Goal: Task Accomplishment & Management: Use online tool/utility

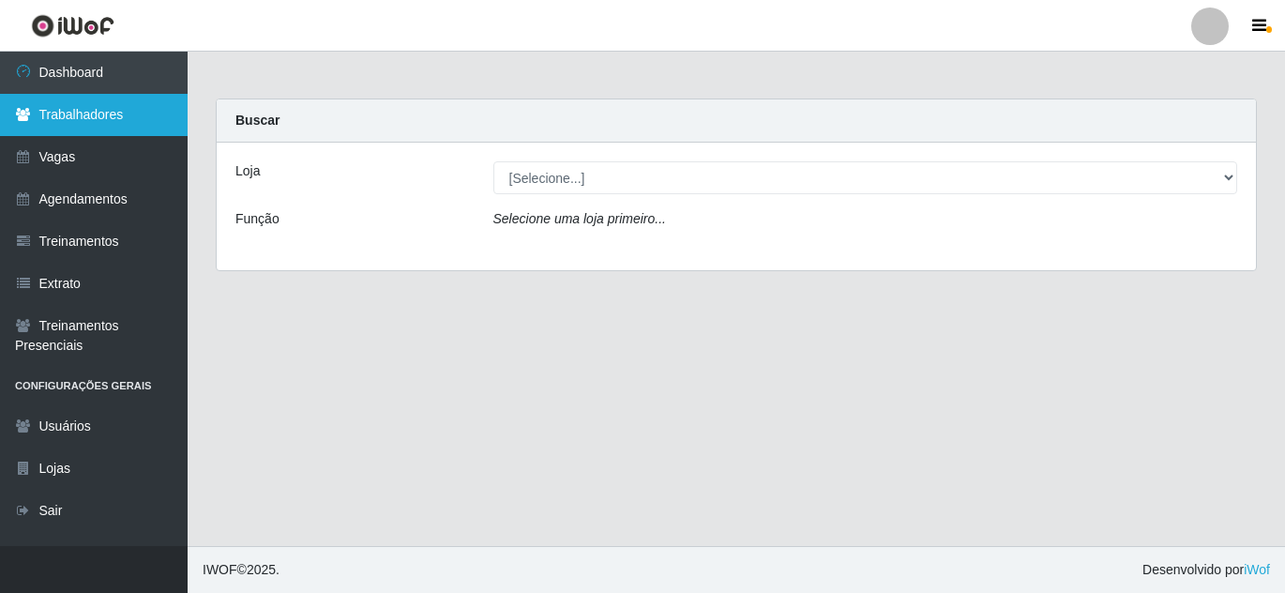
click at [93, 112] on link "Trabalhadores" at bounding box center [94, 115] width 188 height 42
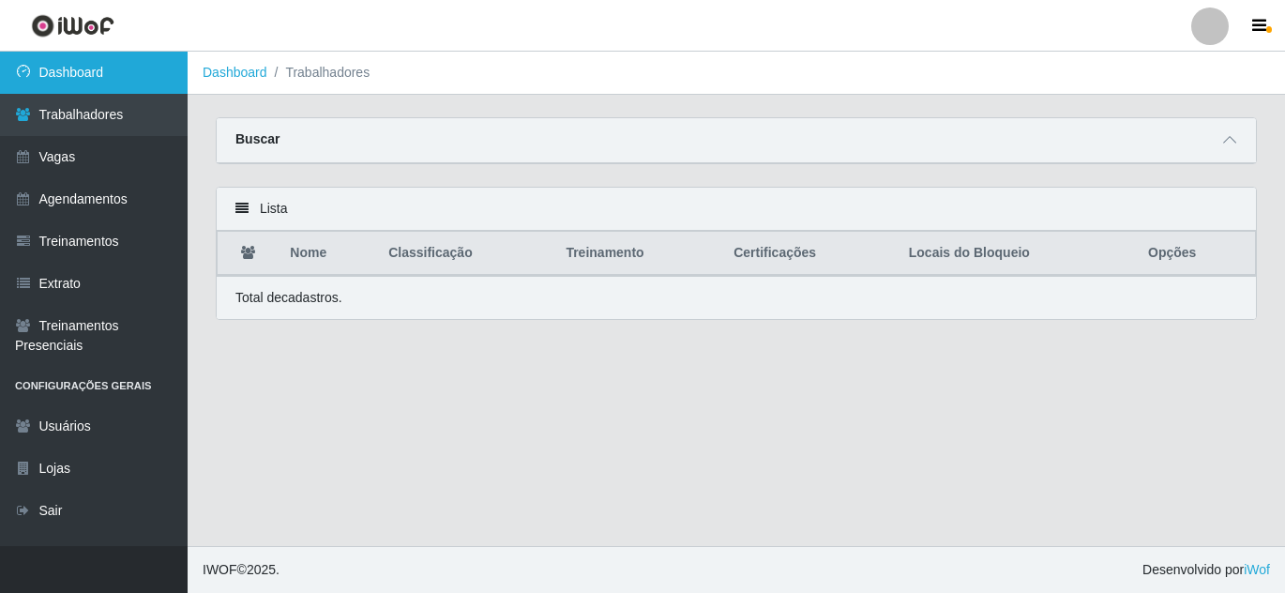
click at [101, 70] on link "Dashboard" at bounding box center [94, 73] width 188 height 42
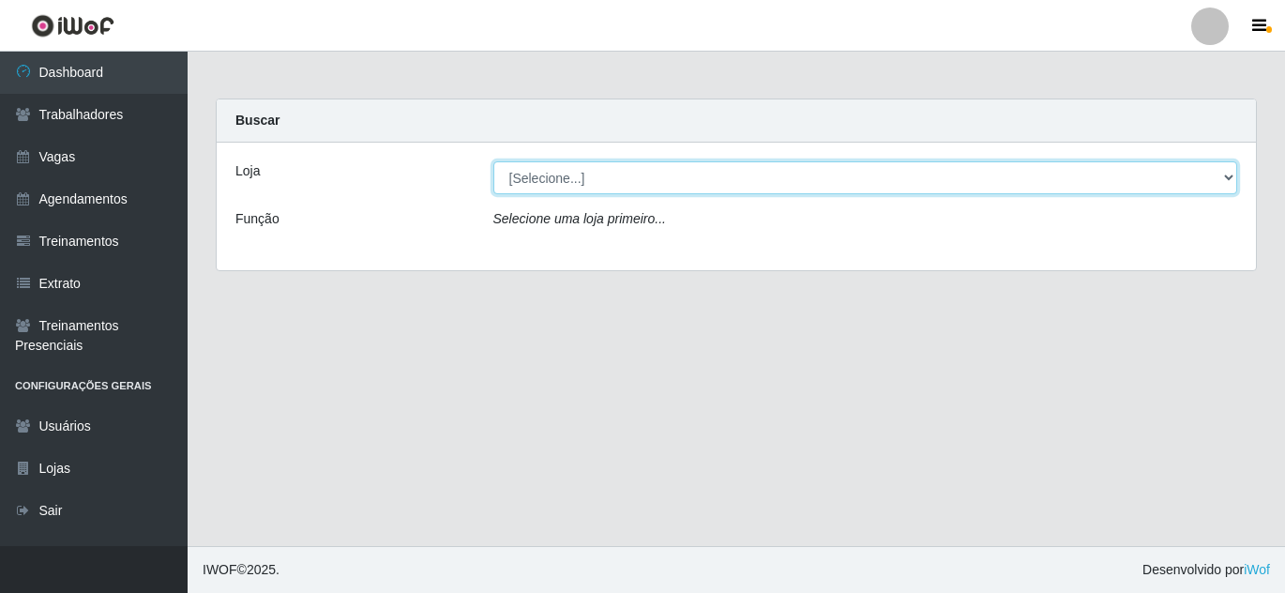
click at [1219, 176] on select "[Selecione...] SuperFácil Atacado - Alto de São Manoel SuperFácil Atacado - Ema…" at bounding box center [865, 177] width 745 height 33
select select "504"
click at [493, 161] on select "[Selecione...] SuperFácil Atacado - Alto de São Manoel SuperFácil Atacado - Ema…" at bounding box center [865, 177] width 745 height 33
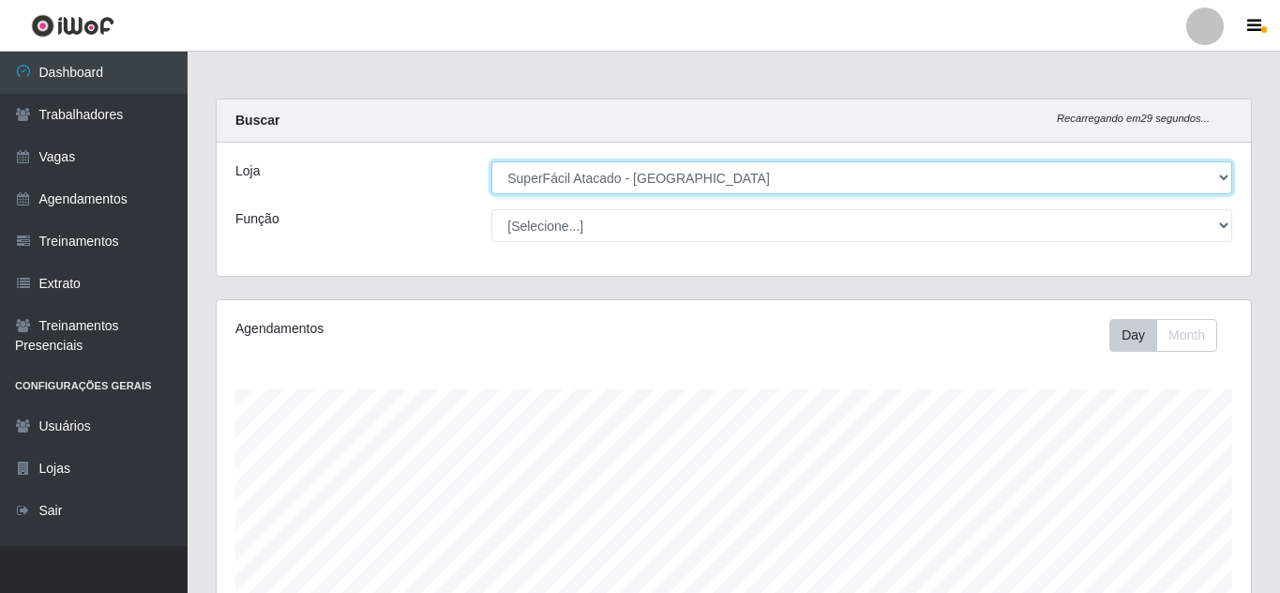
scroll to position [389, 1034]
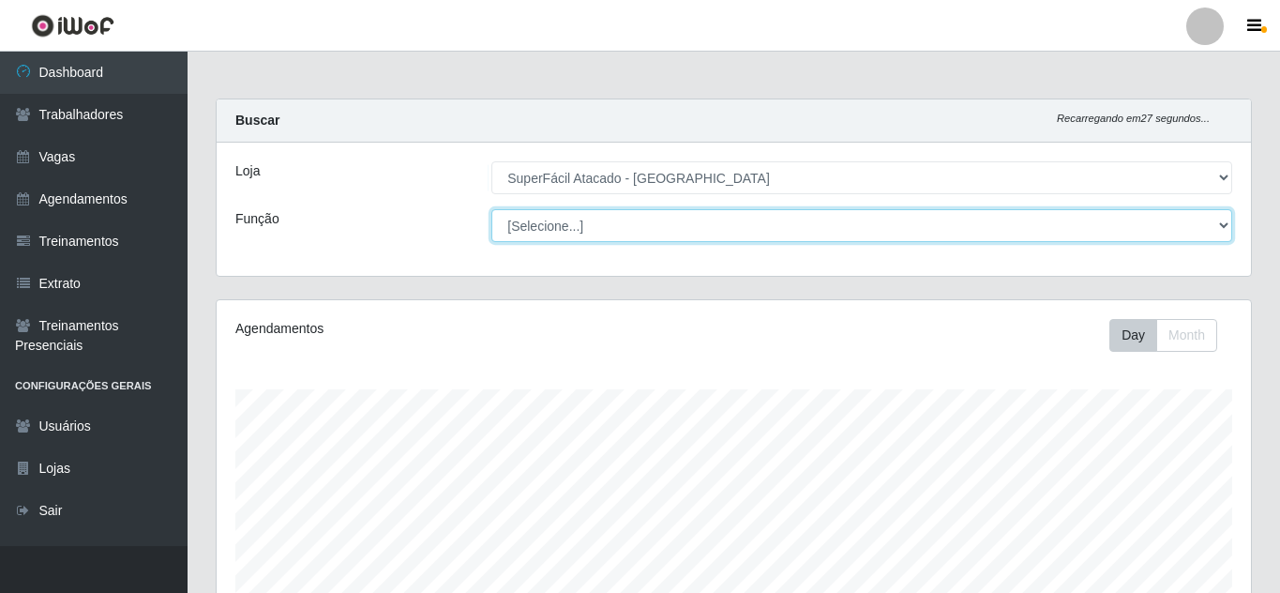
click at [1218, 221] on select "[Selecione...] Embalador Embalador + Embalador ++ Operador de Caixa Operador de…" at bounding box center [861, 225] width 741 height 33
select select "73"
click at [491, 209] on select "[Selecione...] Embalador Embalador + Embalador ++ Operador de Caixa Operador de…" at bounding box center [861, 225] width 741 height 33
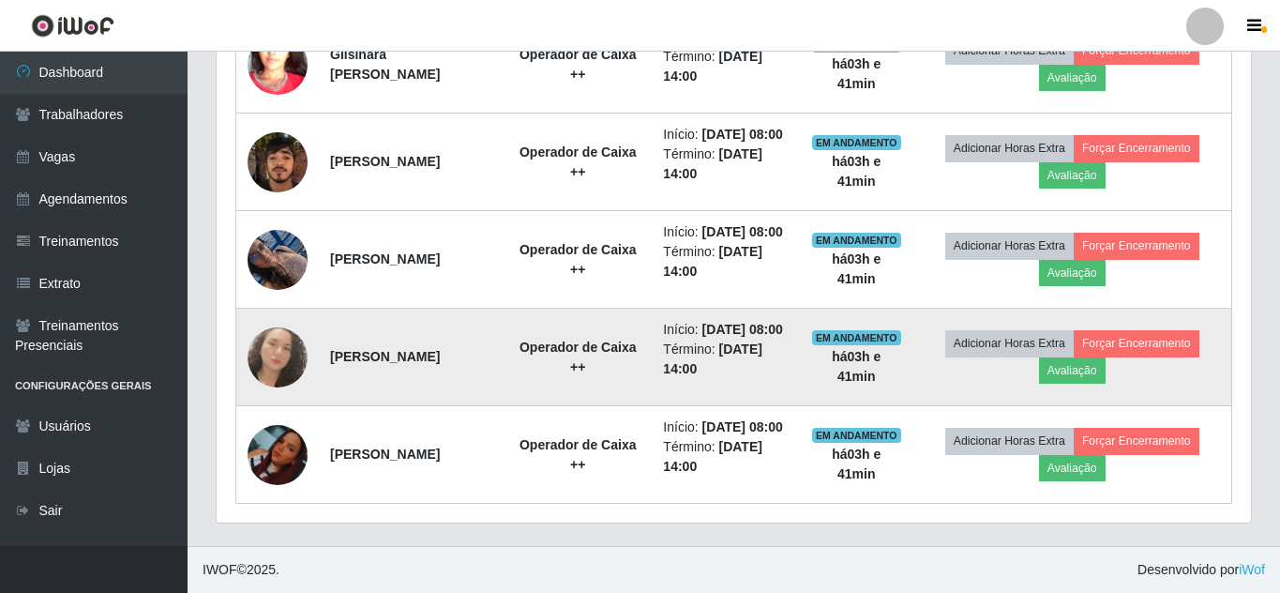
scroll to position [905, 0]
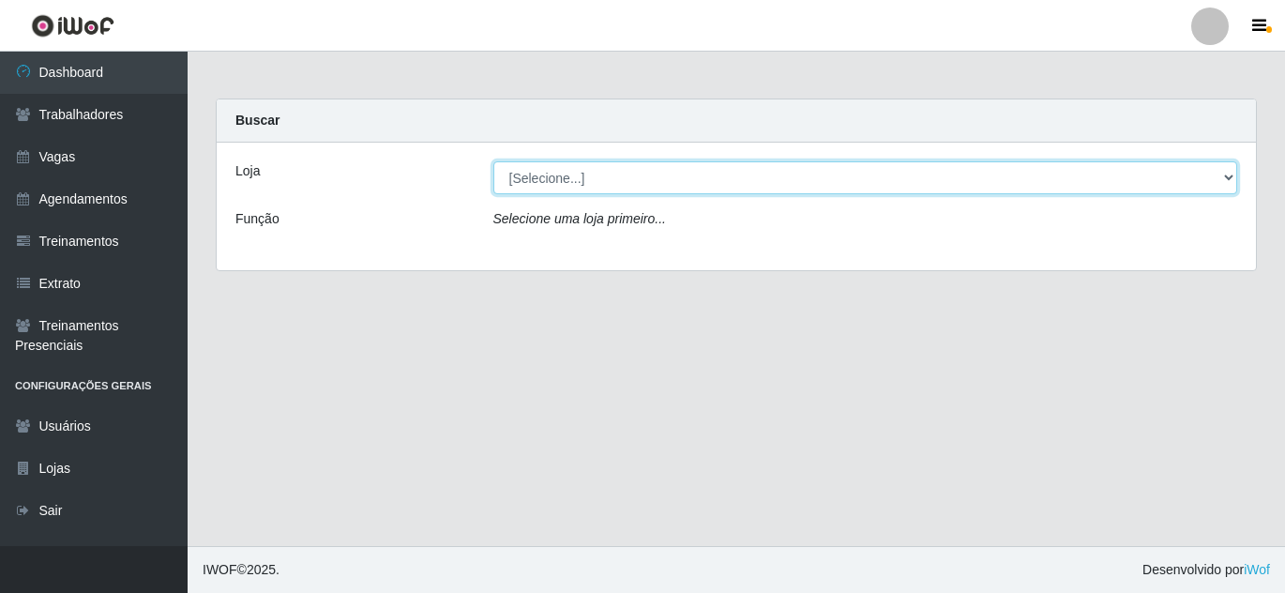
click at [1233, 181] on select "[Selecione...] SuperFácil Atacado - Alto de São Manoel SuperFácil Atacado - Ema…" at bounding box center [865, 177] width 745 height 33
select select "503"
click at [493, 161] on select "[Selecione...] SuperFácil Atacado - Alto de São Manoel SuperFácil Atacado - Ema…" at bounding box center [865, 177] width 745 height 33
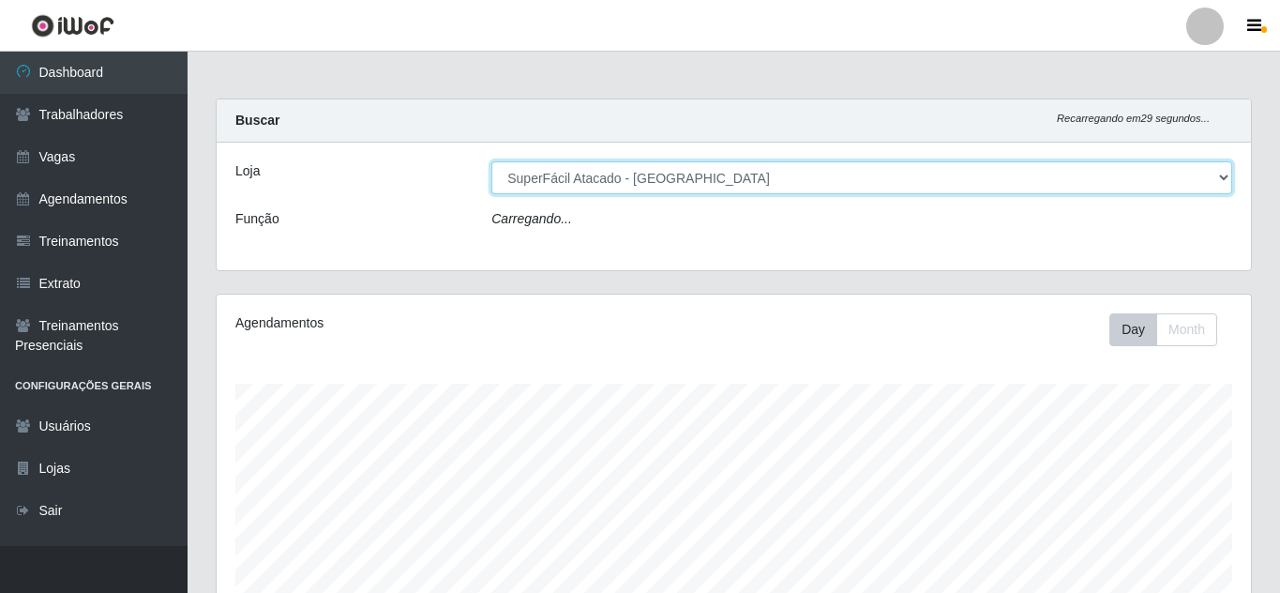
scroll to position [389, 1034]
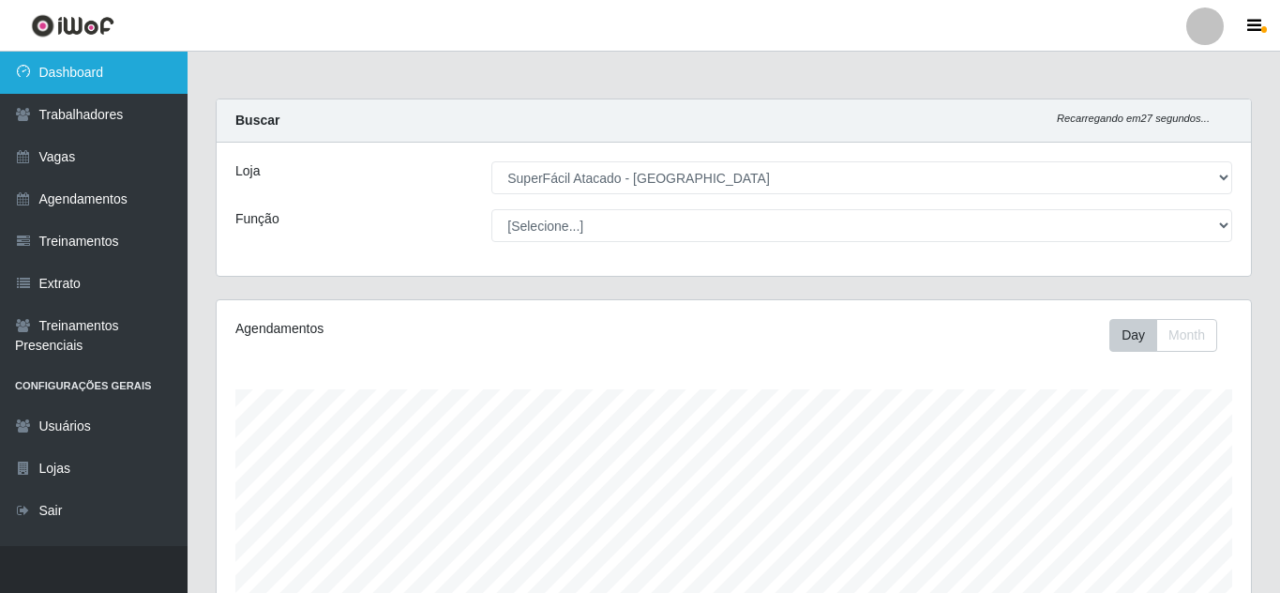
click at [113, 84] on link "Dashboard" at bounding box center [94, 73] width 188 height 42
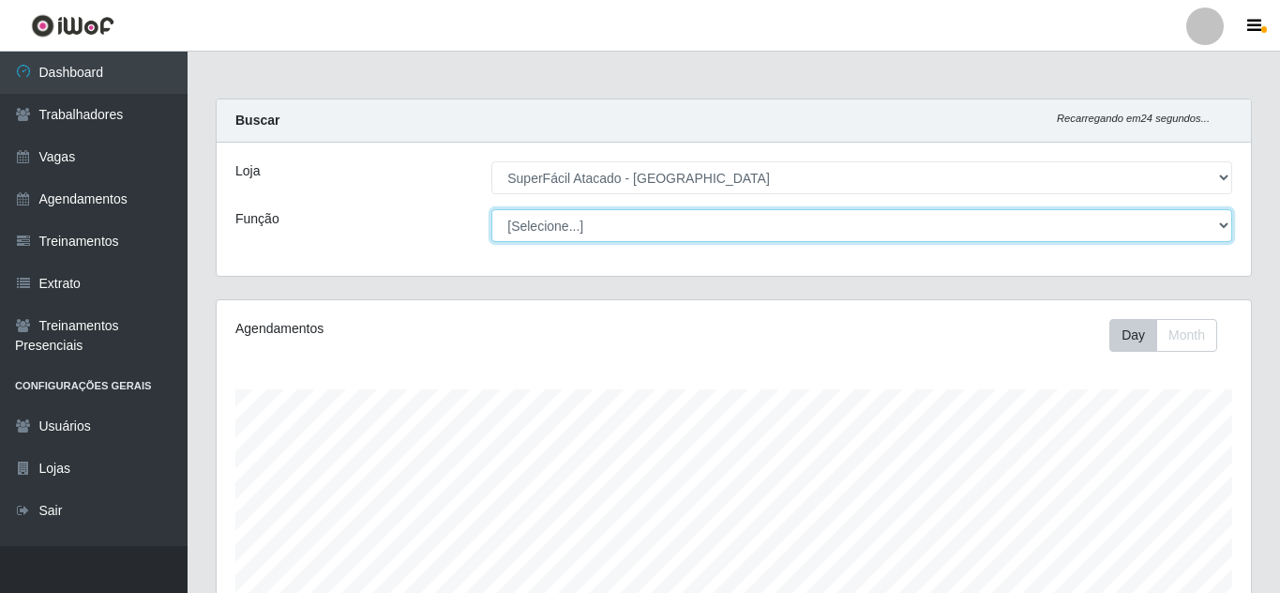
click at [1219, 226] on select "[Selecione...] Embalador Embalador + Embalador ++ Operador de Caixa Operador de…" at bounding box center [861, 225] width 741 height 33
select select "73"
click at [491, 209] on select "[Selecione...] Embalador Embalador + Embalador ++ Operador de Caixa Operador de…" at bounding box center [861, 225] width 741 height 33
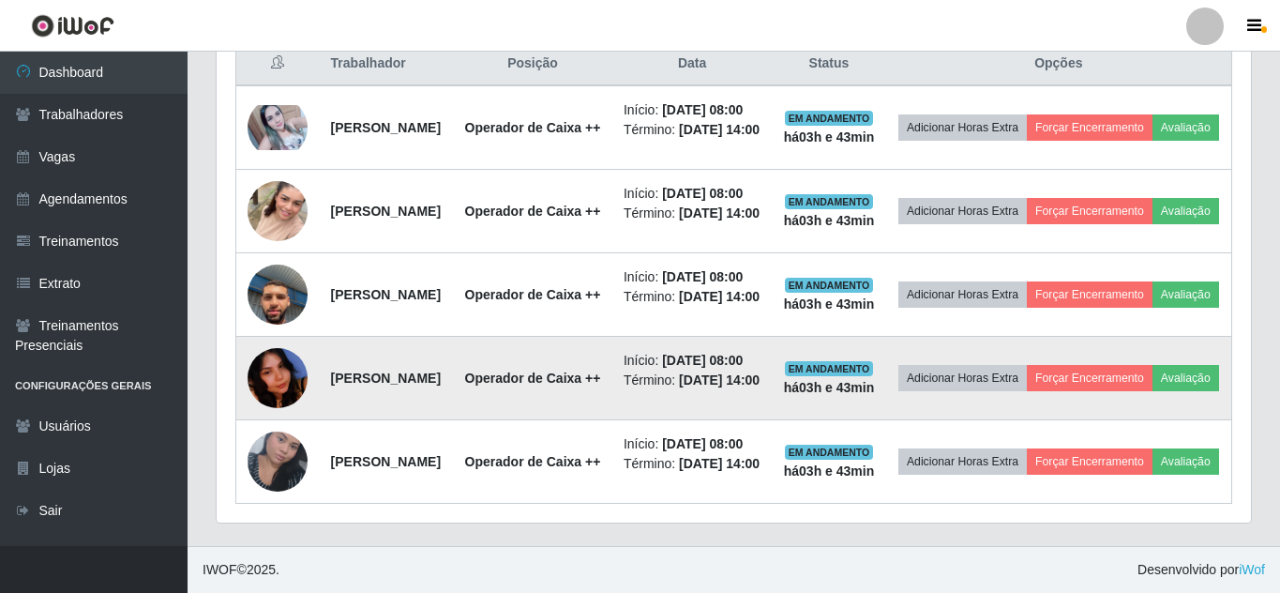
scroll to position [905, 0]
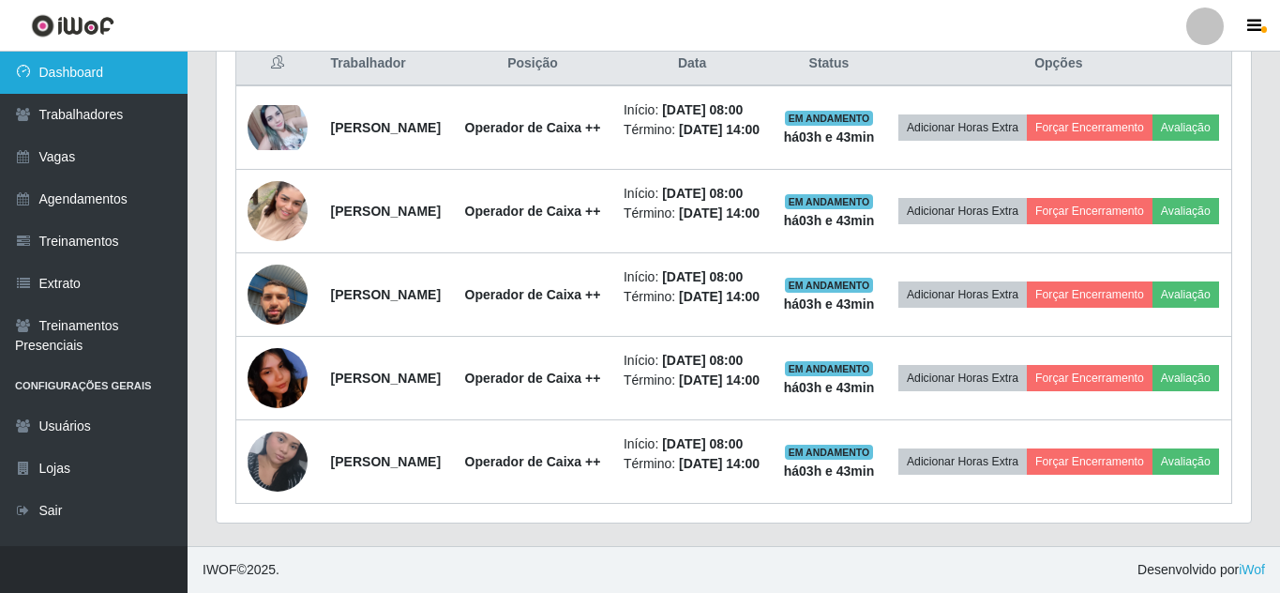
click at [123, 71] on link "Dashboard" at bounding box center [94, 73] width 188 height 42
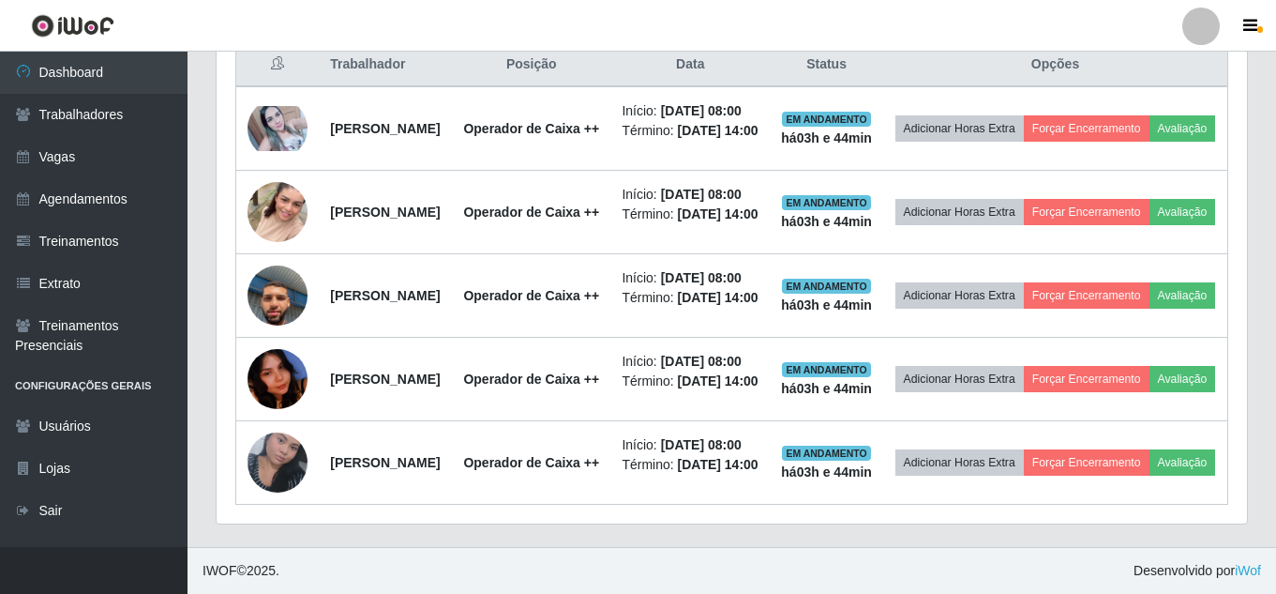
scroll to position [937465, 936823]
click at [414, 22] on header "Perfil Alterar Senha Sair" at bounding box center [638, 26] width 1276 height 52
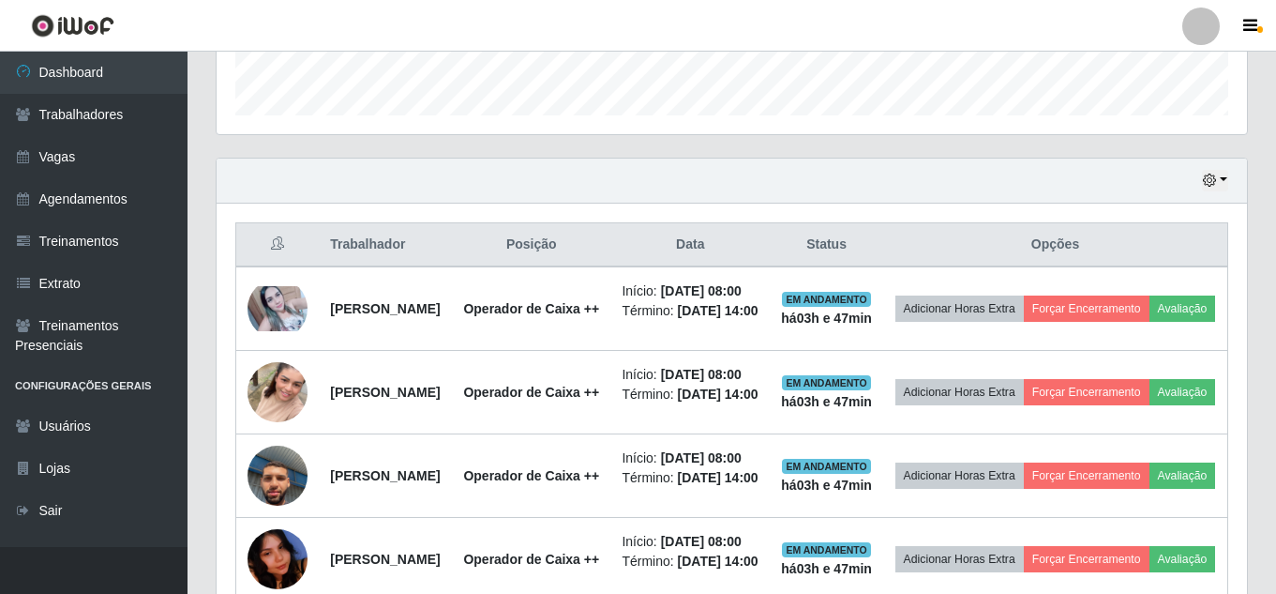
scroll to position [904, 0]
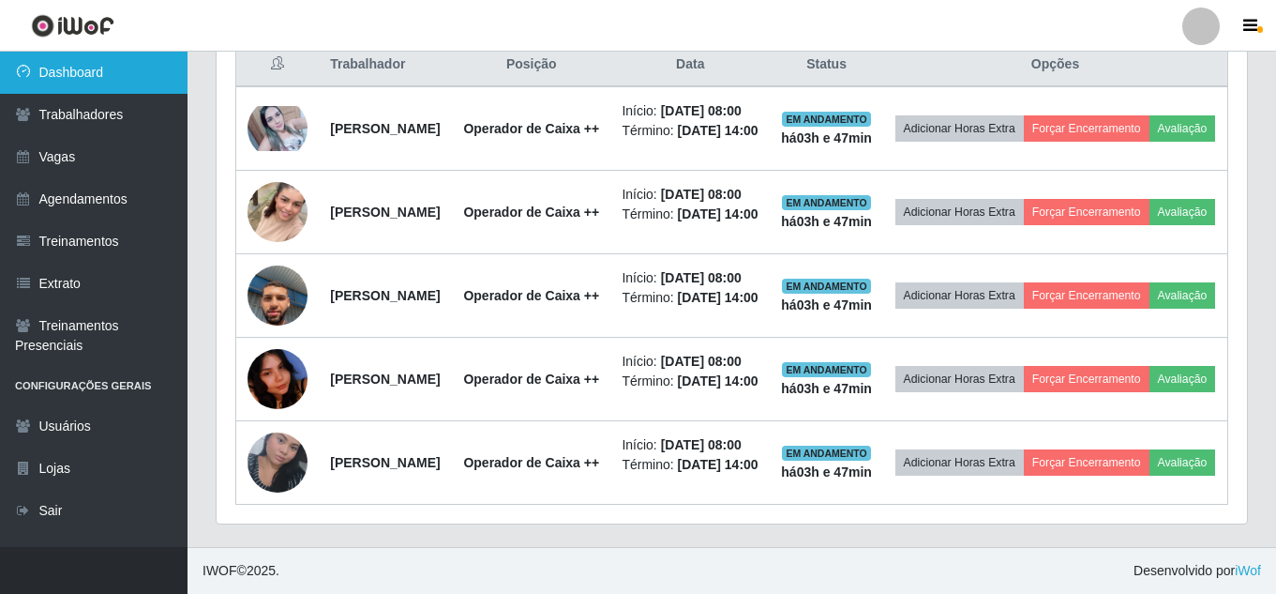
click at [176, 84] on link "Dashboard" at bounding box center [94, 73] width 188 height 42
click at [129, 83] on link "Dashboard" at bounding box center [94, 73] width 188 height 42
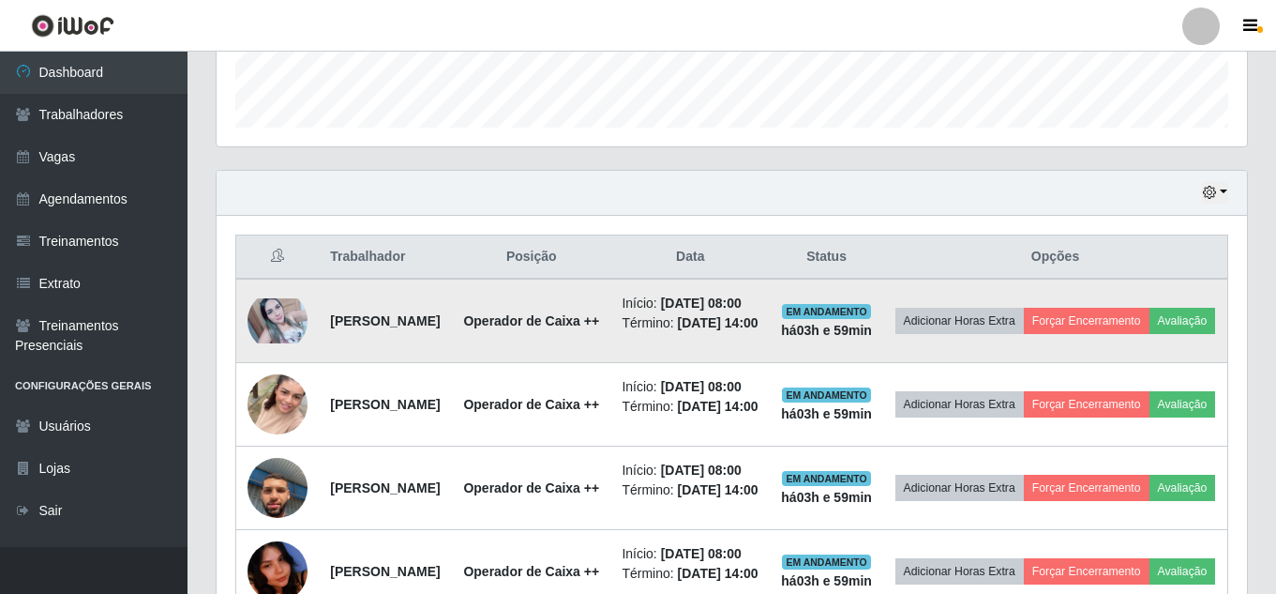
scroll to position [1021, 0]
